Goal: Find specific page/section: Find specific page/section

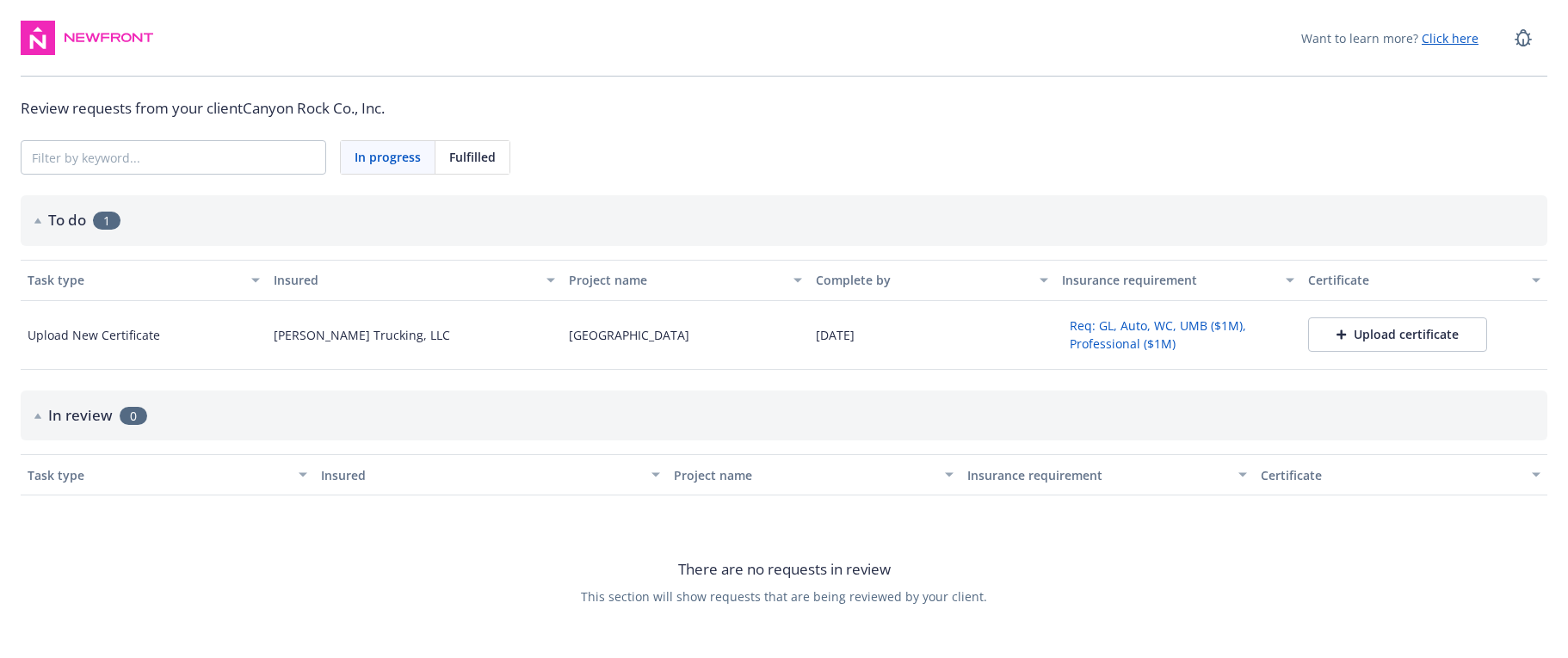
click at [438, 616] on div "There are no requests in review This section will show requests that are being …" at bounding box center [784, 581] width 1527 height 172
drag, startPoint x: 272, startPoint y: 333, endPoint x: 297, endPoint y: 333, distance: 25.0
click at [297, 333] on div "[PERSON_NAME] Trucking, LLC" at bounding box center [414, 335] width 295 height 69
copy div "[PERSON_NAME]"
click at [472, 523] on div "There are no requests in review This section will show requests that are being …" at bounding box center [784, 581] width 1527 height 172
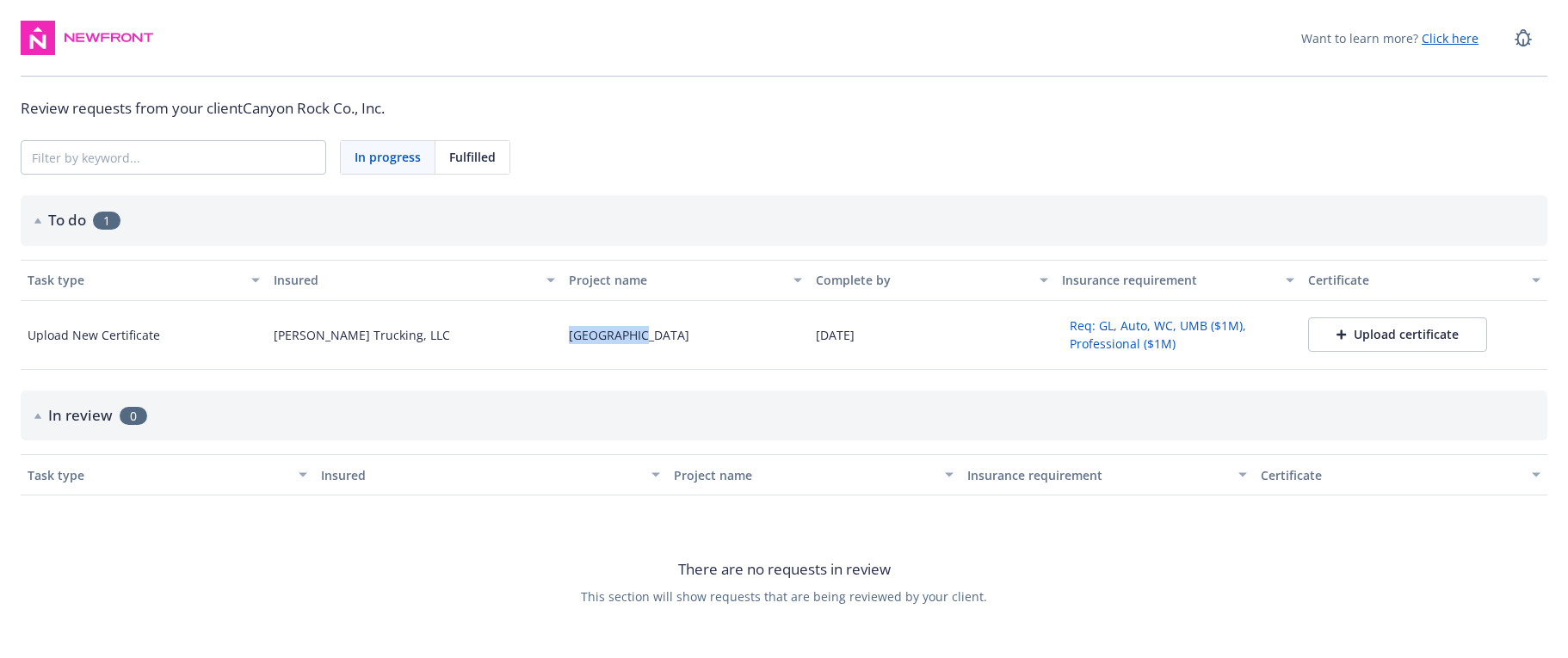
drag, startPoint x: 572, startPoint y: 338, endPoint x: 626, endPoint y: 337, distance: 54.0
click at [626, 337] on div "[GEOGRAPHIC_DATA]" at bounding box center [629, 335] width 121 height 18
copy div "[GEOGRAPHIC_DATA]"
click at [406, 596] on div "There are no requests in review This section will show requests that are being …" at bounding box center [784, 581] width 1527 height 172
click at [521, 569] on div "There are no requests in review This section will show requests that are being …" at bounding box center [784, 581] width 1527 height 172
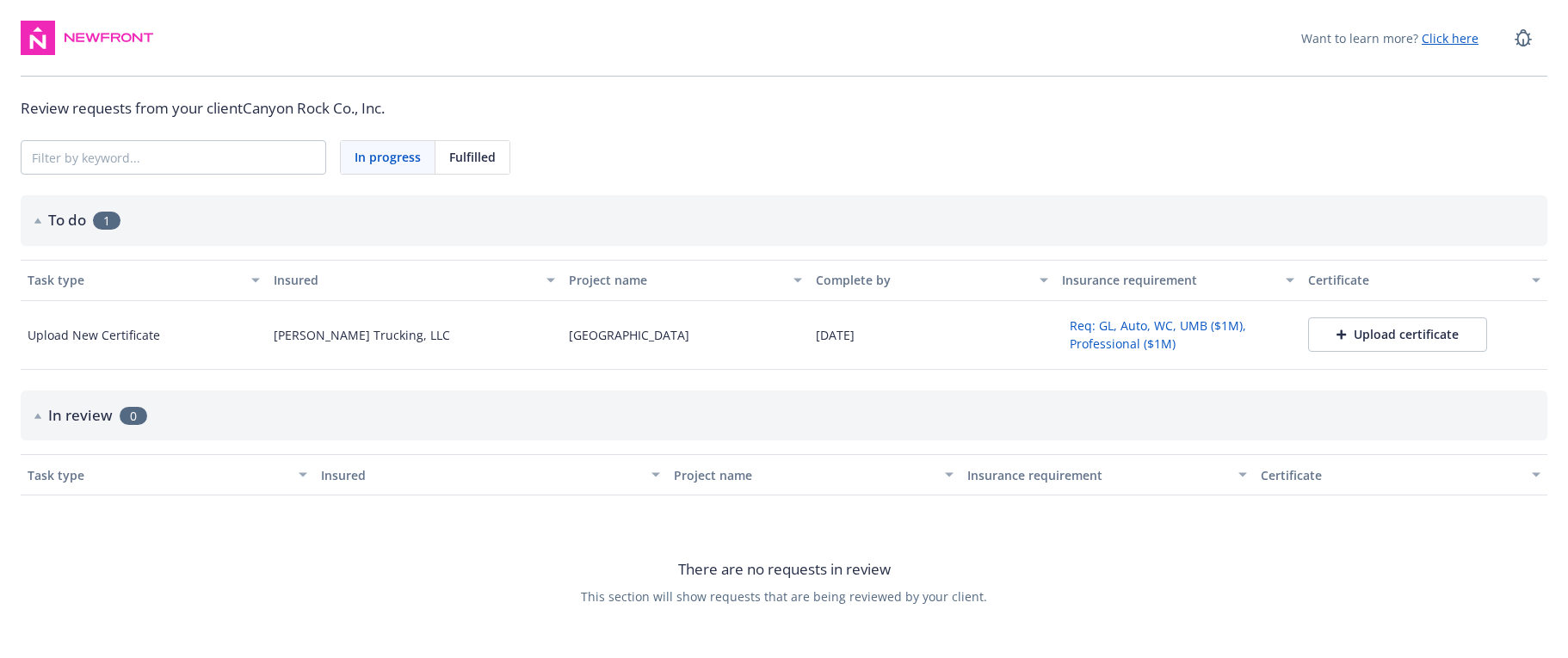
click at [213, 543] on div "There are no requests in review This section will show requests that are being …" at bounding box center [784, 581] width 1527 height 172
